Goal: Check status

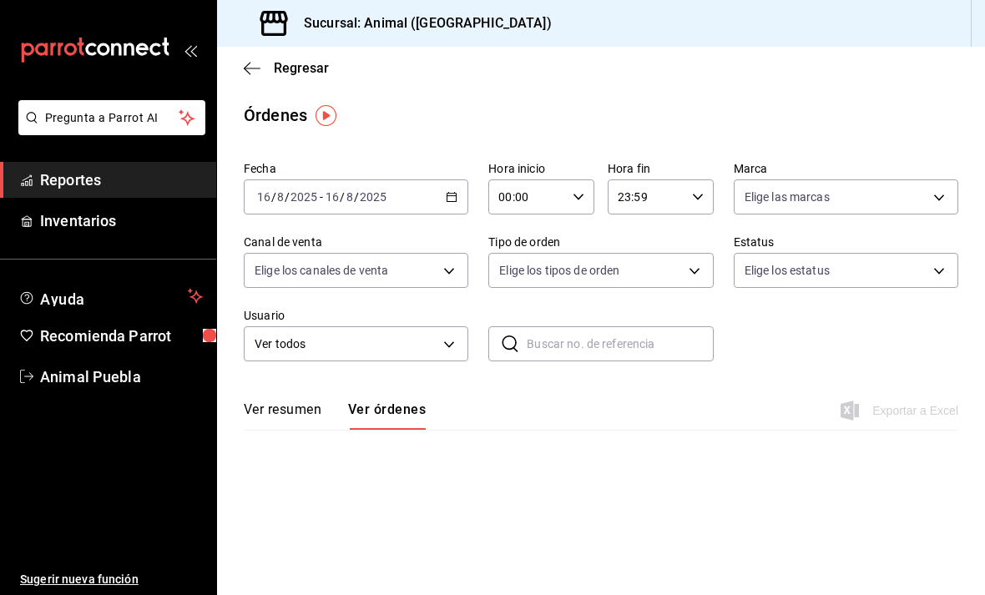
click at [405, 418] on button "Ver órdenes" at bounding box center [387, 416] width 78 height 28
click at [404, 418] on button "Ver órdenes" at bounding box center [387, 416] width 78 height 28
click at [286, 402] on button "Ver resumen" at bounding box center [283, 416] width 78 height 28
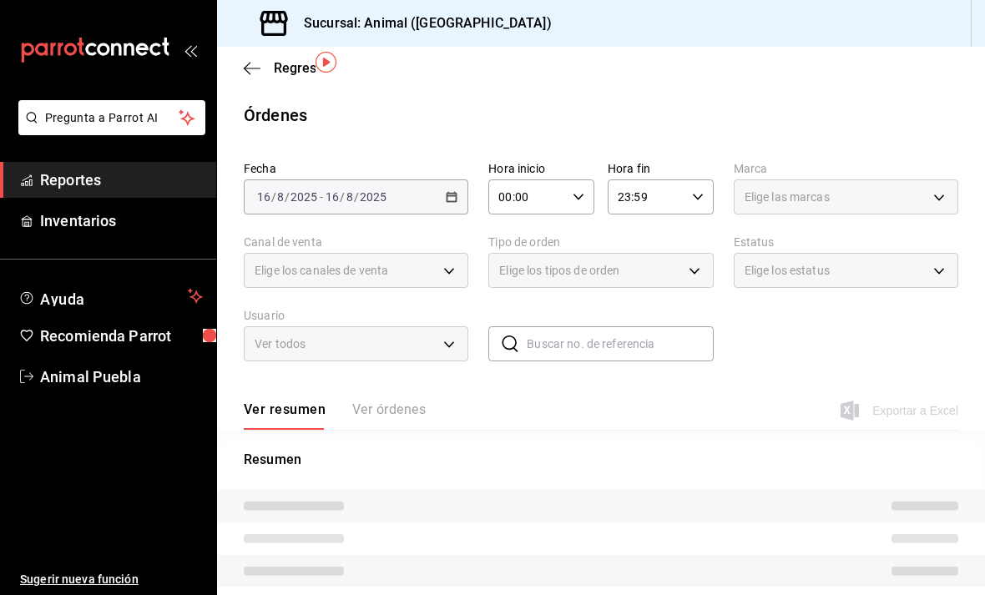
click at [364, 402] on button "Ver órdenes" at bounding box center [388, 416] width 73 height 28
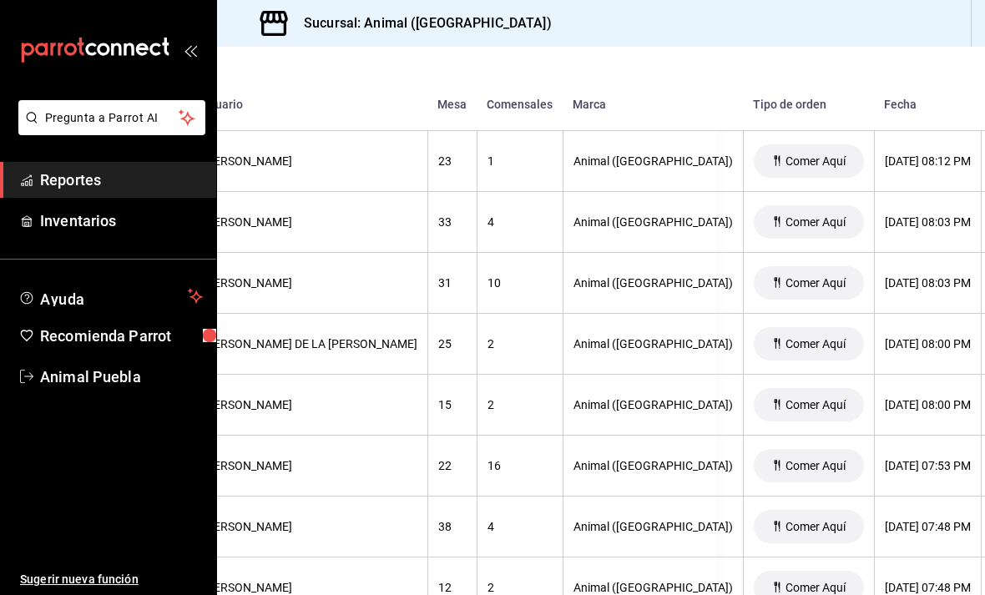
scroll to position [1785, 268]
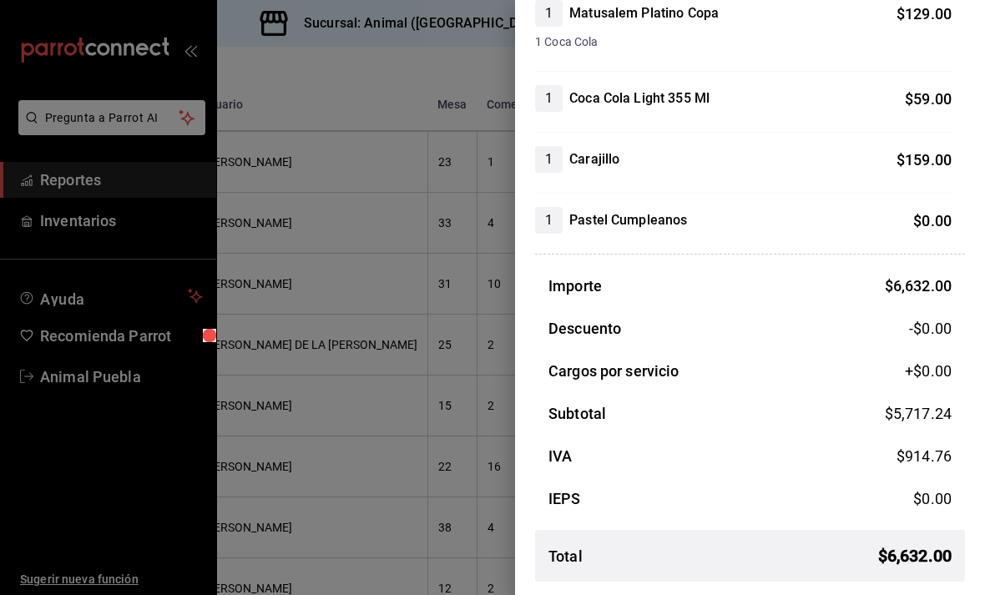
scroll to position [1910, 0]
